Goal: Transaction & Acquisition: Register for event/course

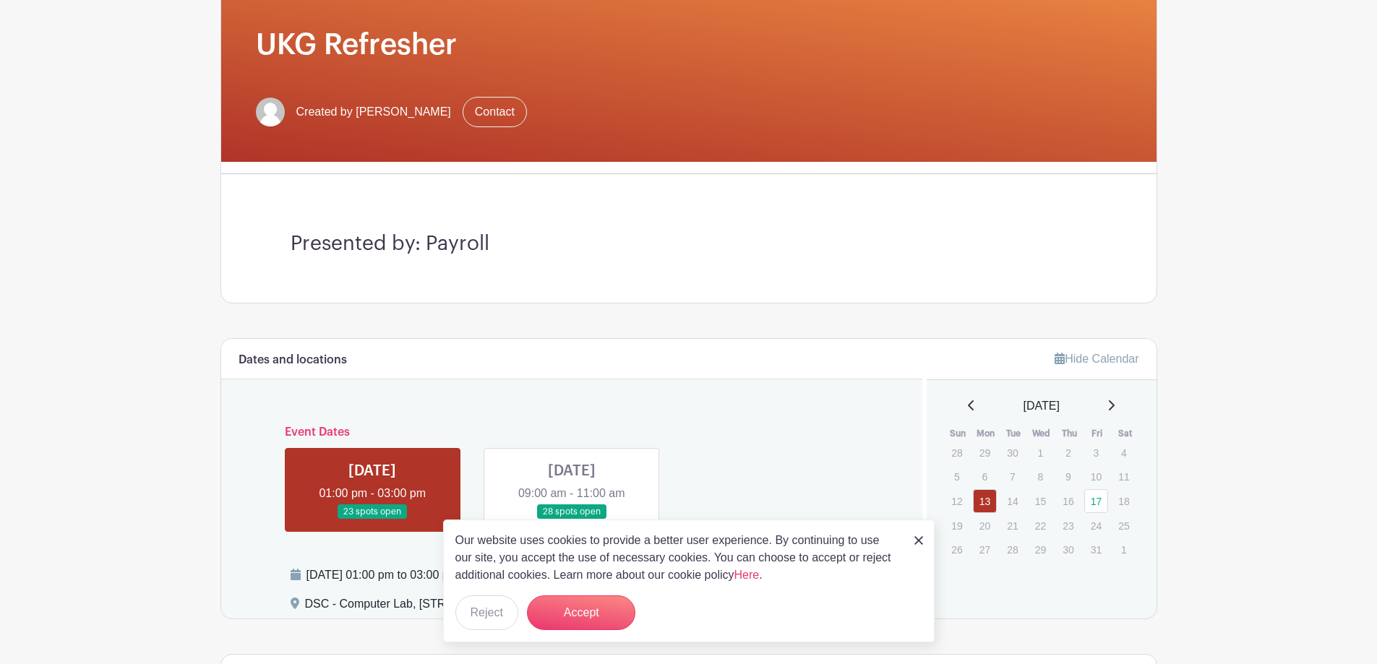
scroll to position [217, 0]
click at [594, 609] on button "Accept" at bounding box center [581, 613] width 108 height 35
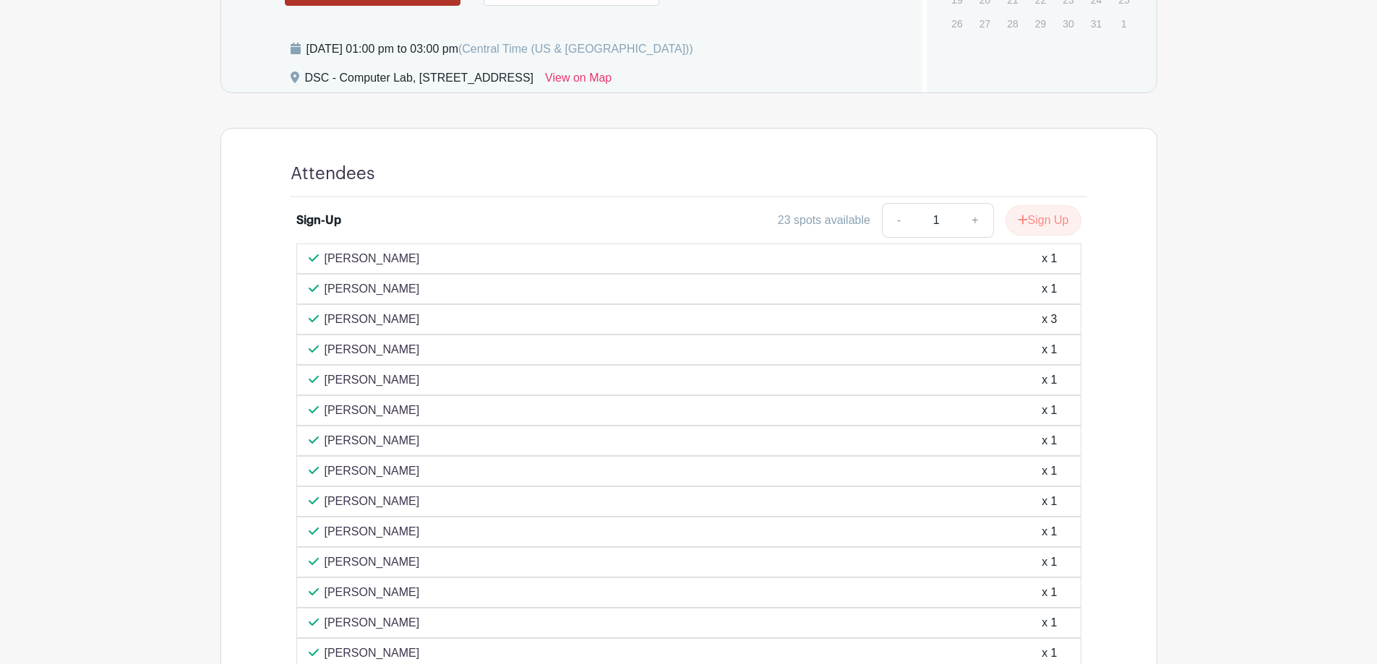
scroll to position [506, 0]
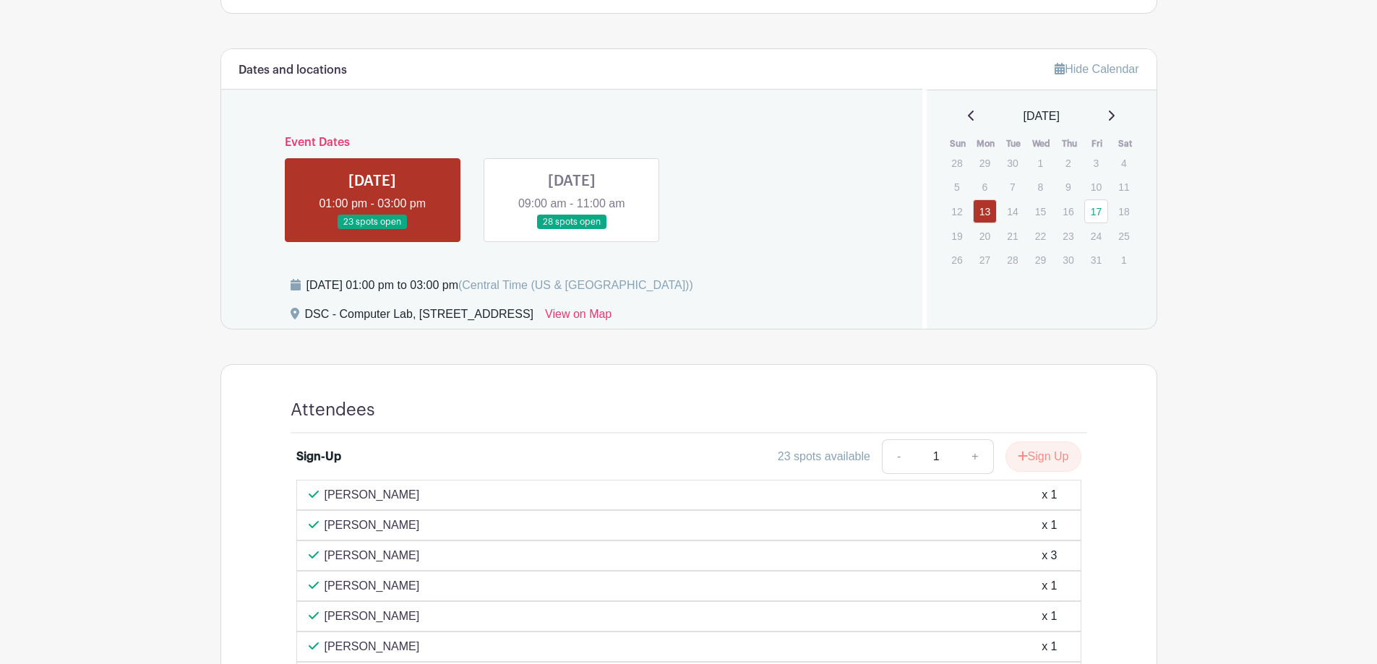
click at [572, 230] on link at bounding box center [572, 230] width 0 height 0
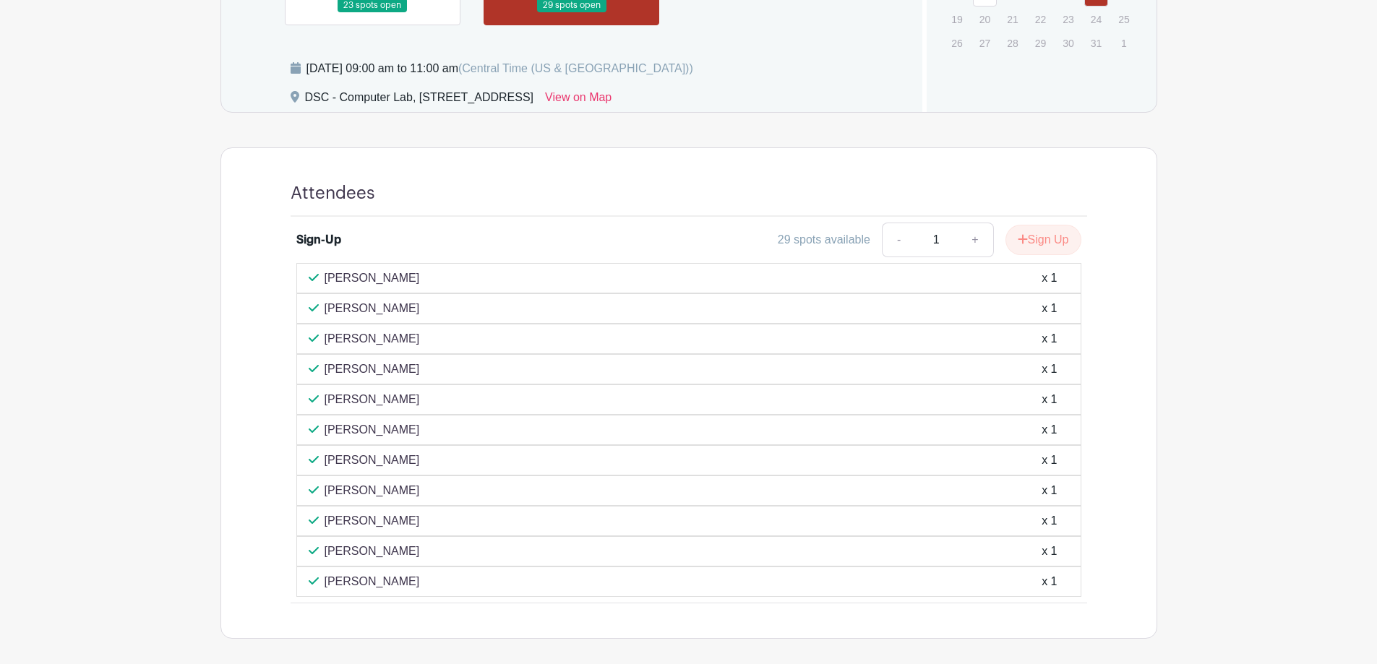
scroll to position [434, 0]
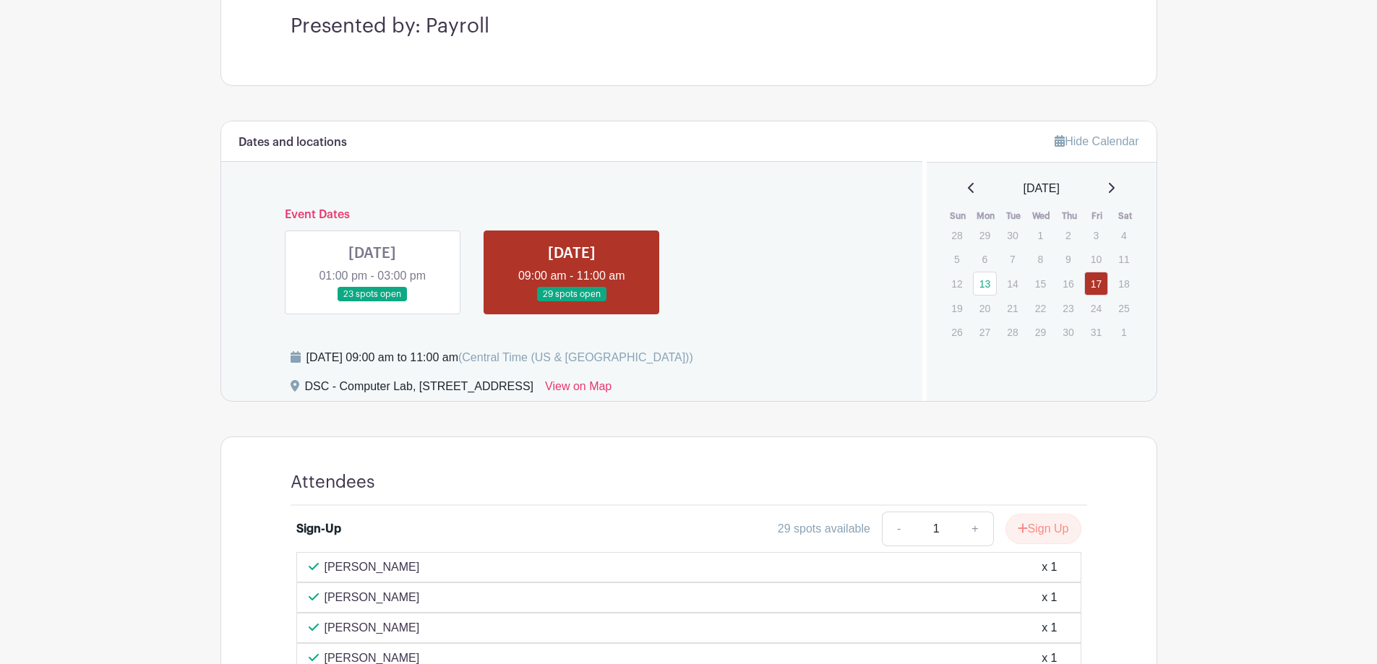
click at [372, 302] on link at bounding box center [372, 302] width 0 height 0
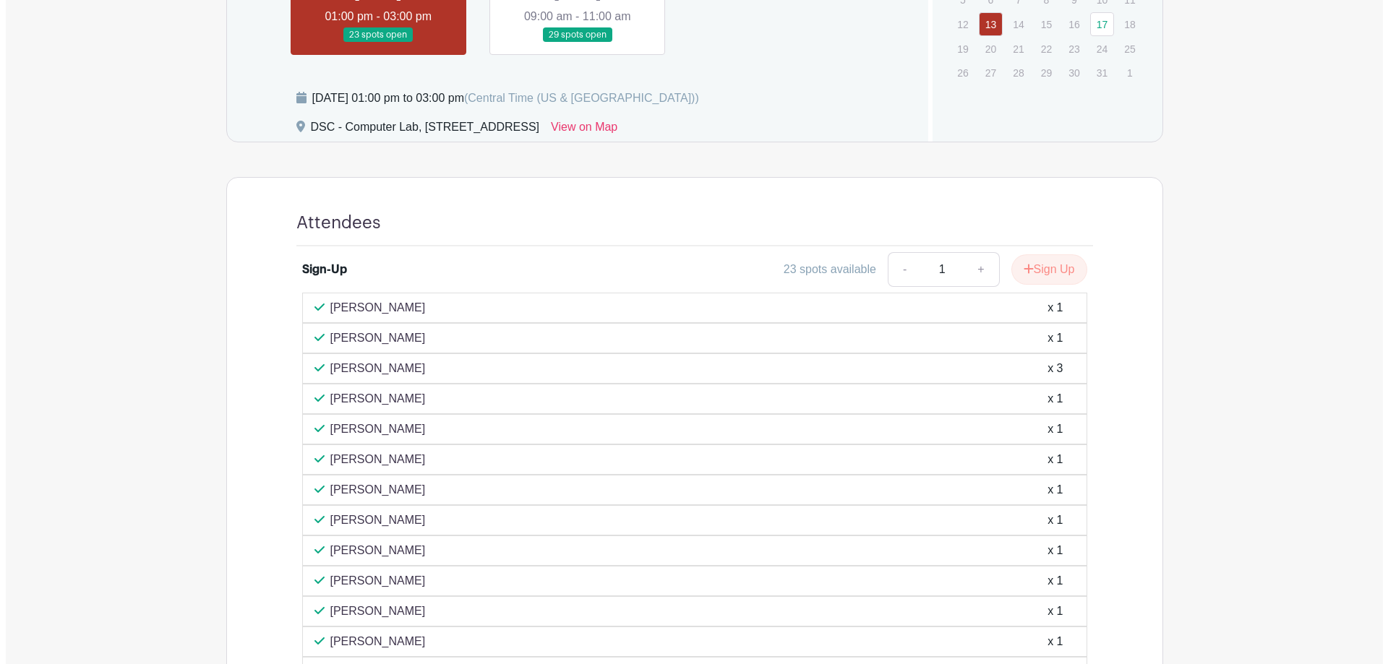
scroll to position [506, 0]
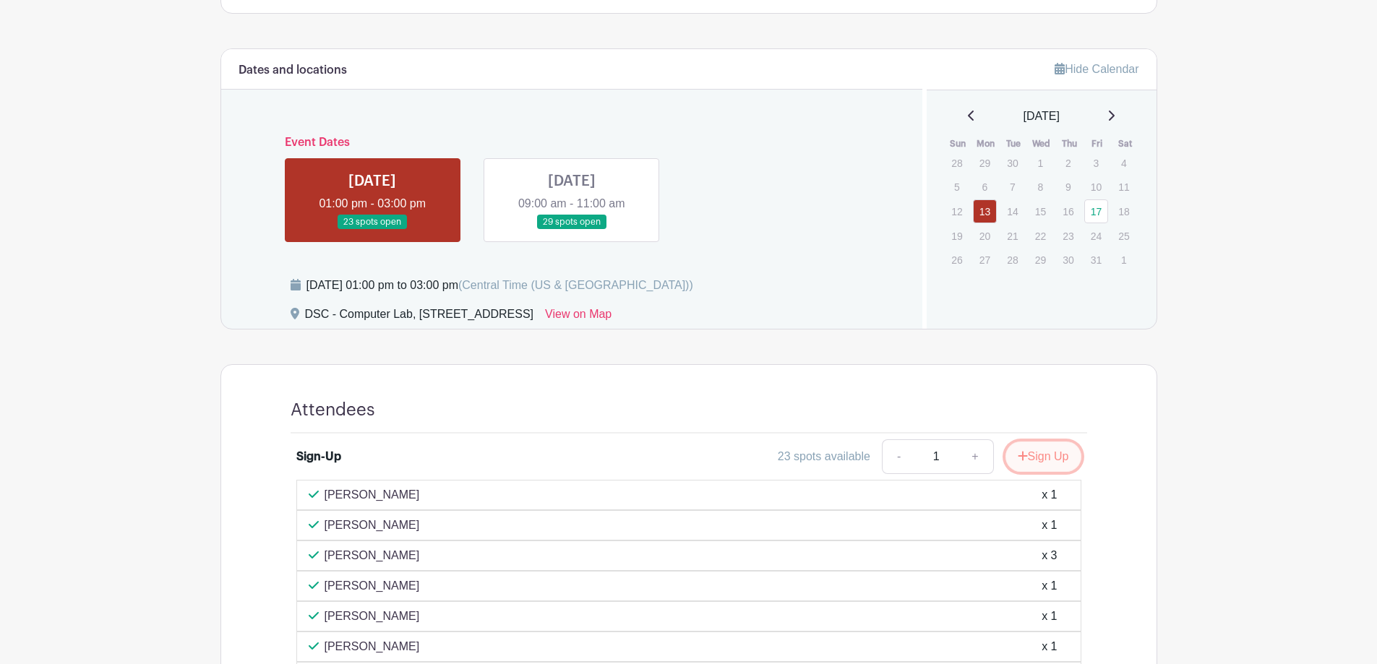
click at [1066, 466] on button "Sign Up" at bounding box center [1044, 457] width 76 height 30
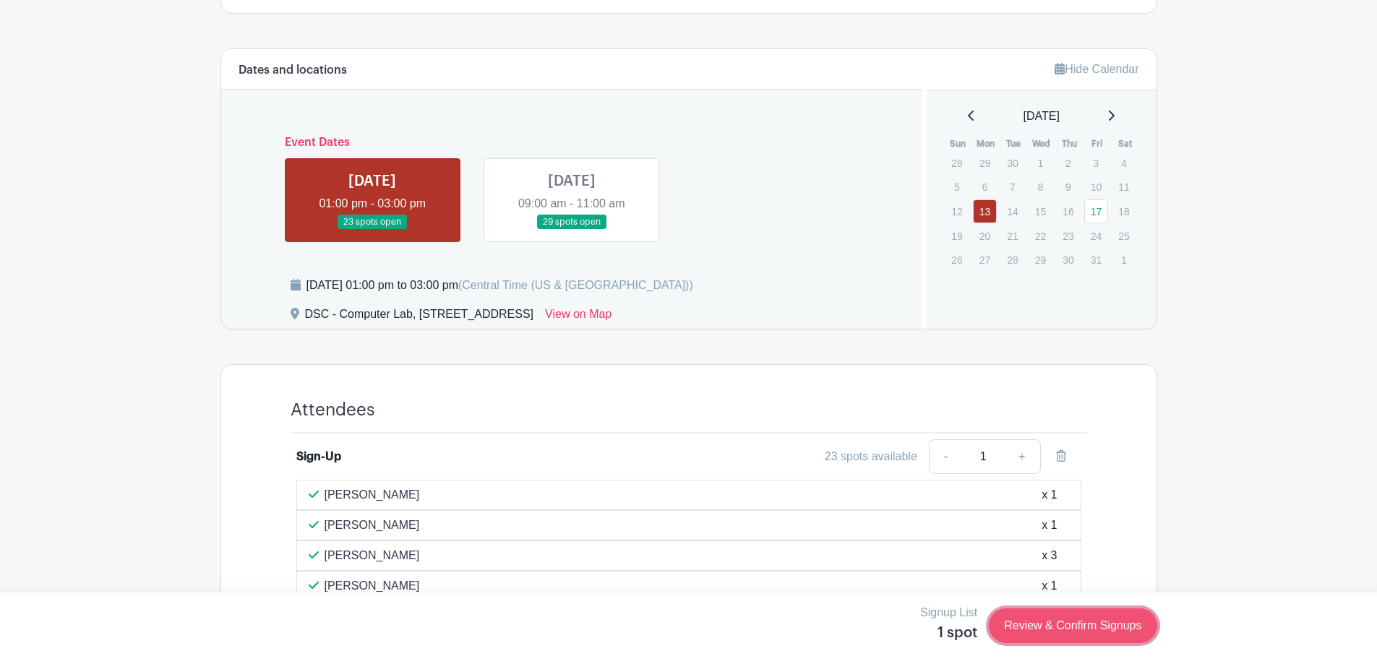
click at [1118, 637] on link "Review & Confirm Signups" at bounding box center [1073, 626] width 168 height 35
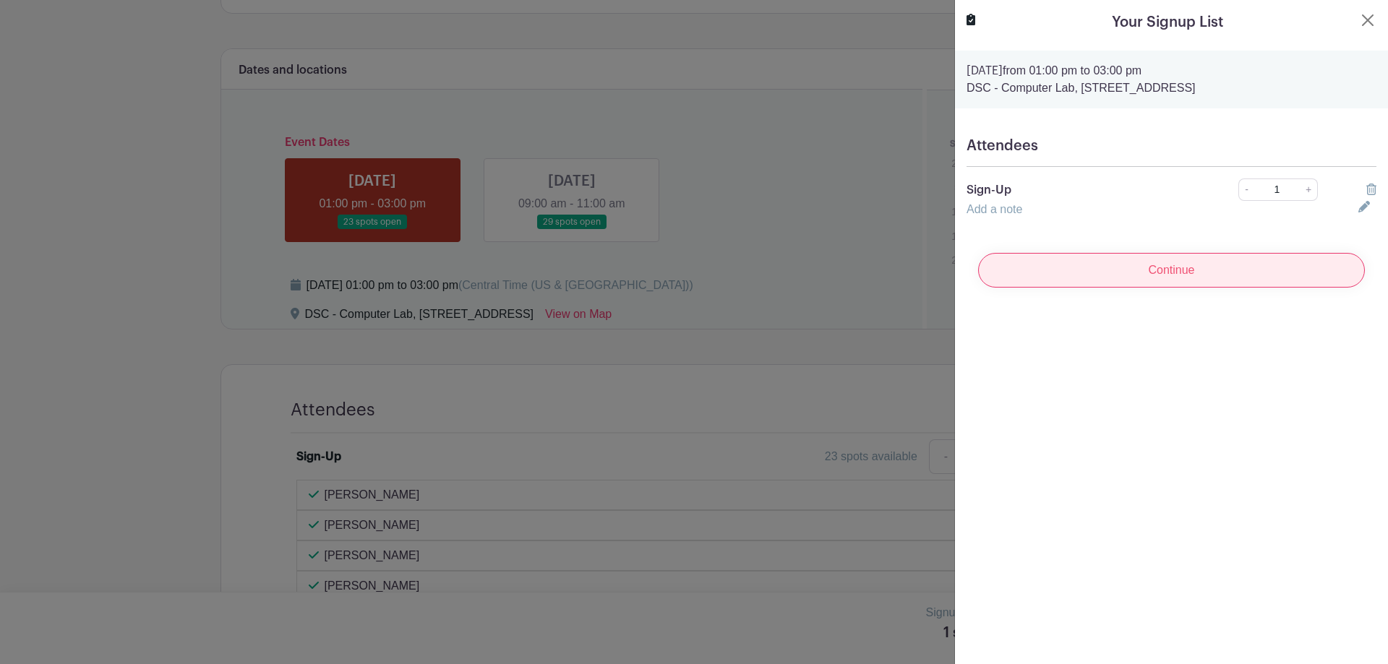
click at [1095, 273] on input "Continue" at bounding box center [1171, 270] width 387 height 35
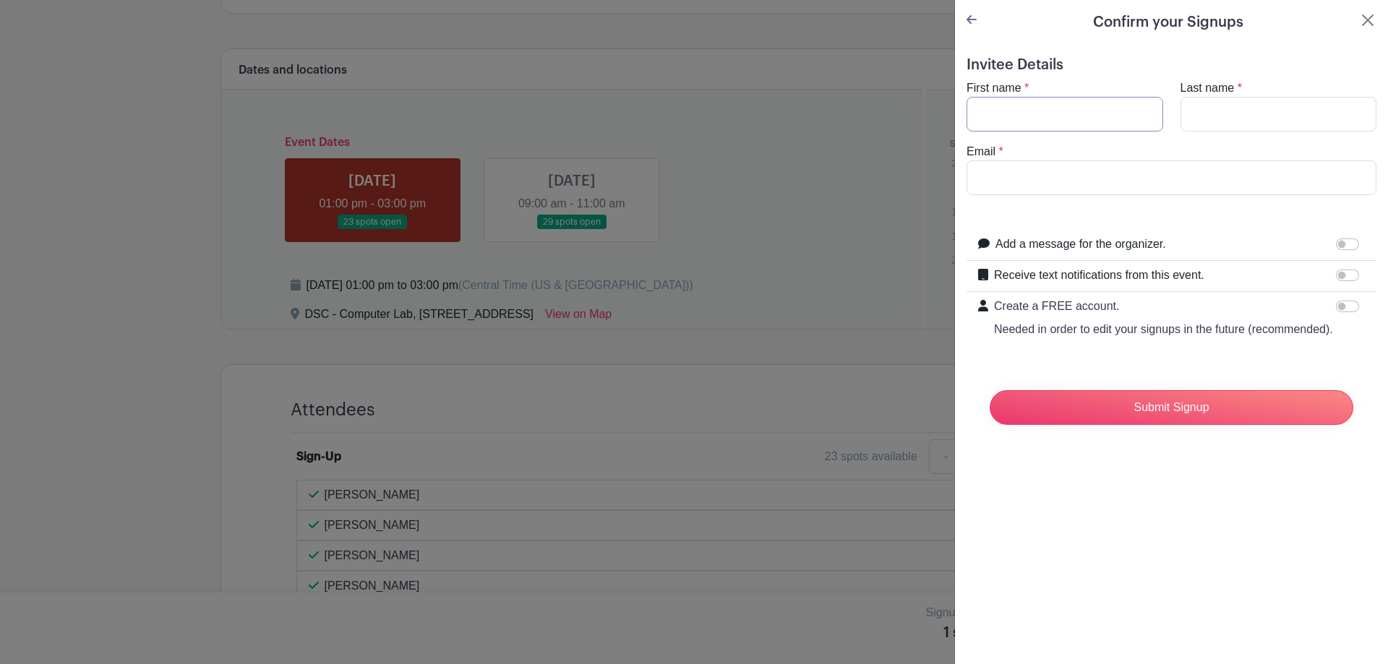
click at [1035, 119] on input "First name" at bounding box center [1065, 114] width 197 height 35
type input "[PERSON_NAME]"
type input "[EMAIL_ADDRESS][DOMAIN_NAME]"
click at [1108, 425] on input "Submit Signup" at bounding box center [1172, 407] width 364 height 35
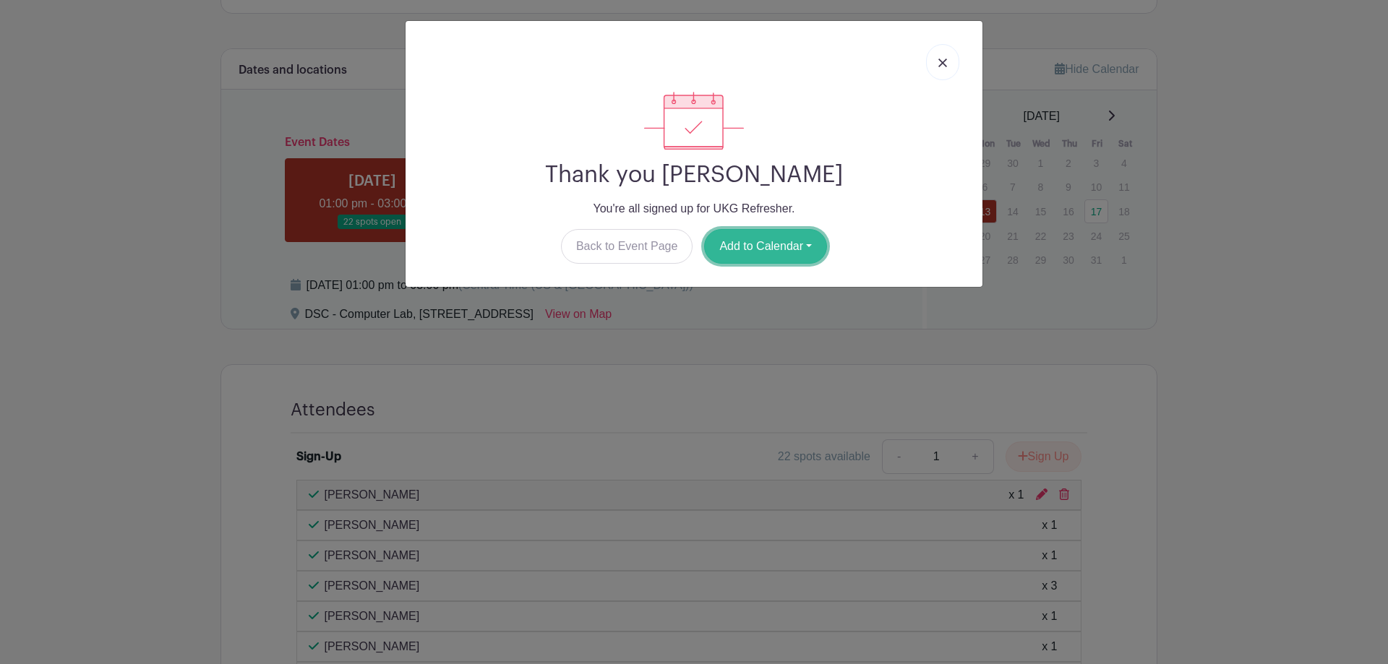
click at [713, 243] on button "Add to Calendar" at bounding box center [765, 246] width 123 height 35
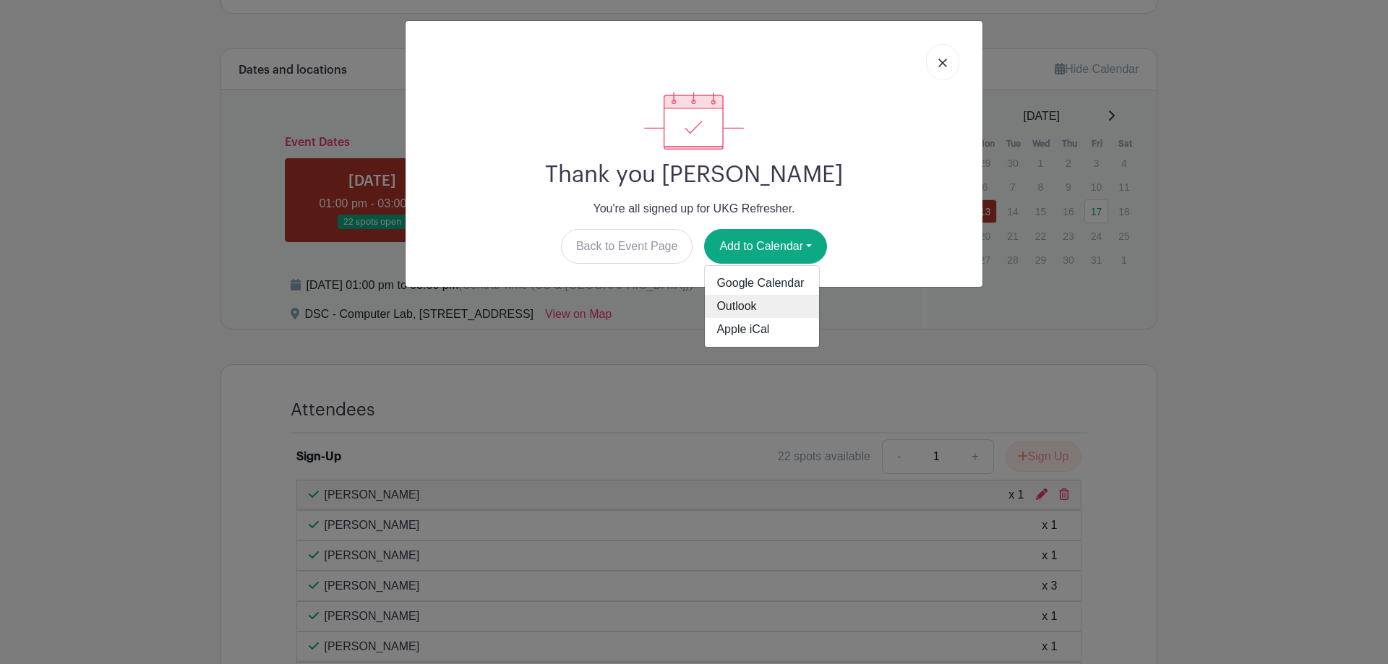
click at [735, 302] on link "Outlook" at bounding box center [762, 306] width 114 height 23
